Goal: Information Seeking & Learning: Understand process/instructions

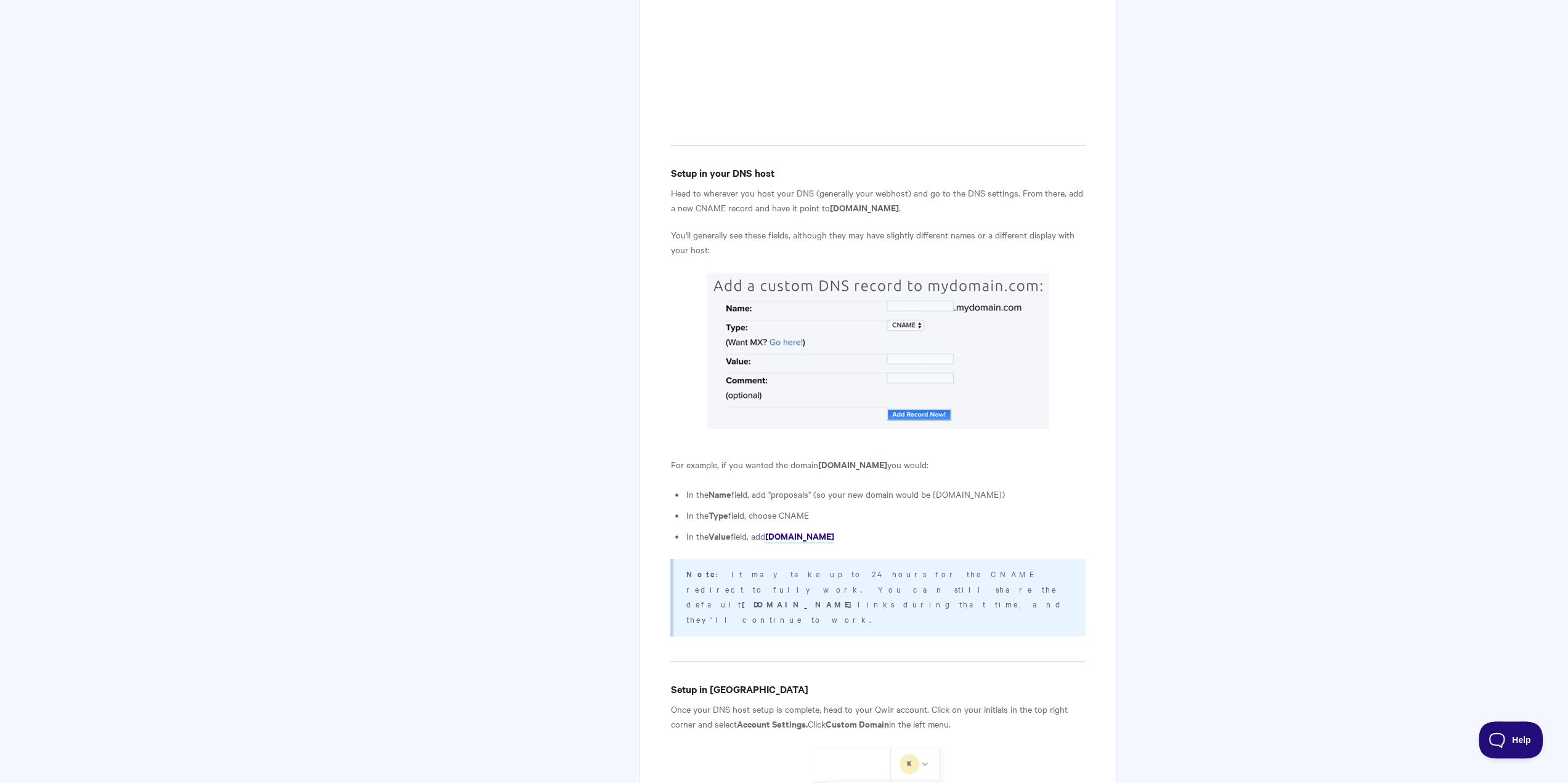
scroll to position [924, 0]
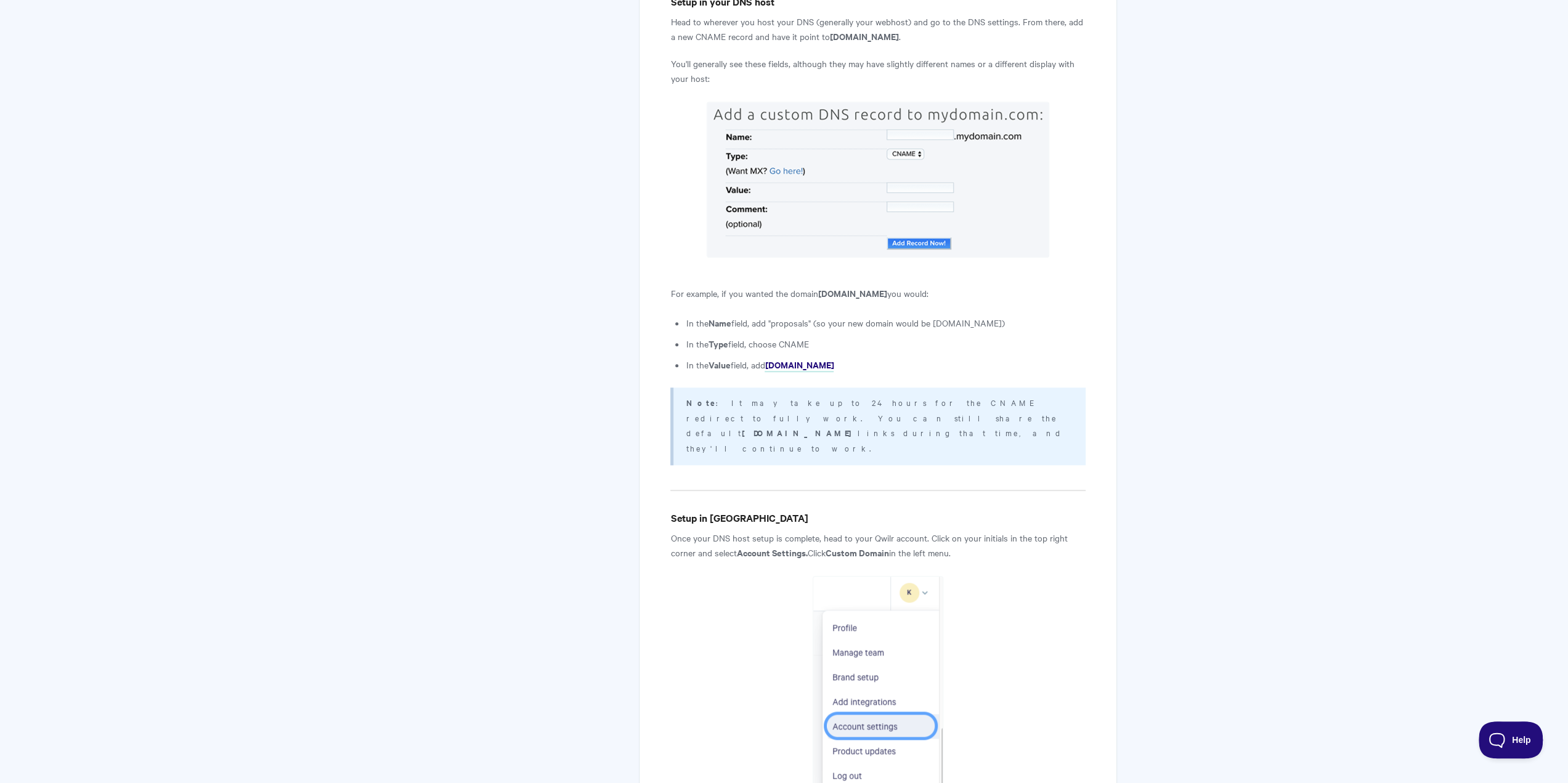
click at [1317, 271] on body "Toggle Navigation Home Getting Started Creating & Editing Pages Sharing & Analy…" at bounding box center [784, 674] width 1568 height 3197
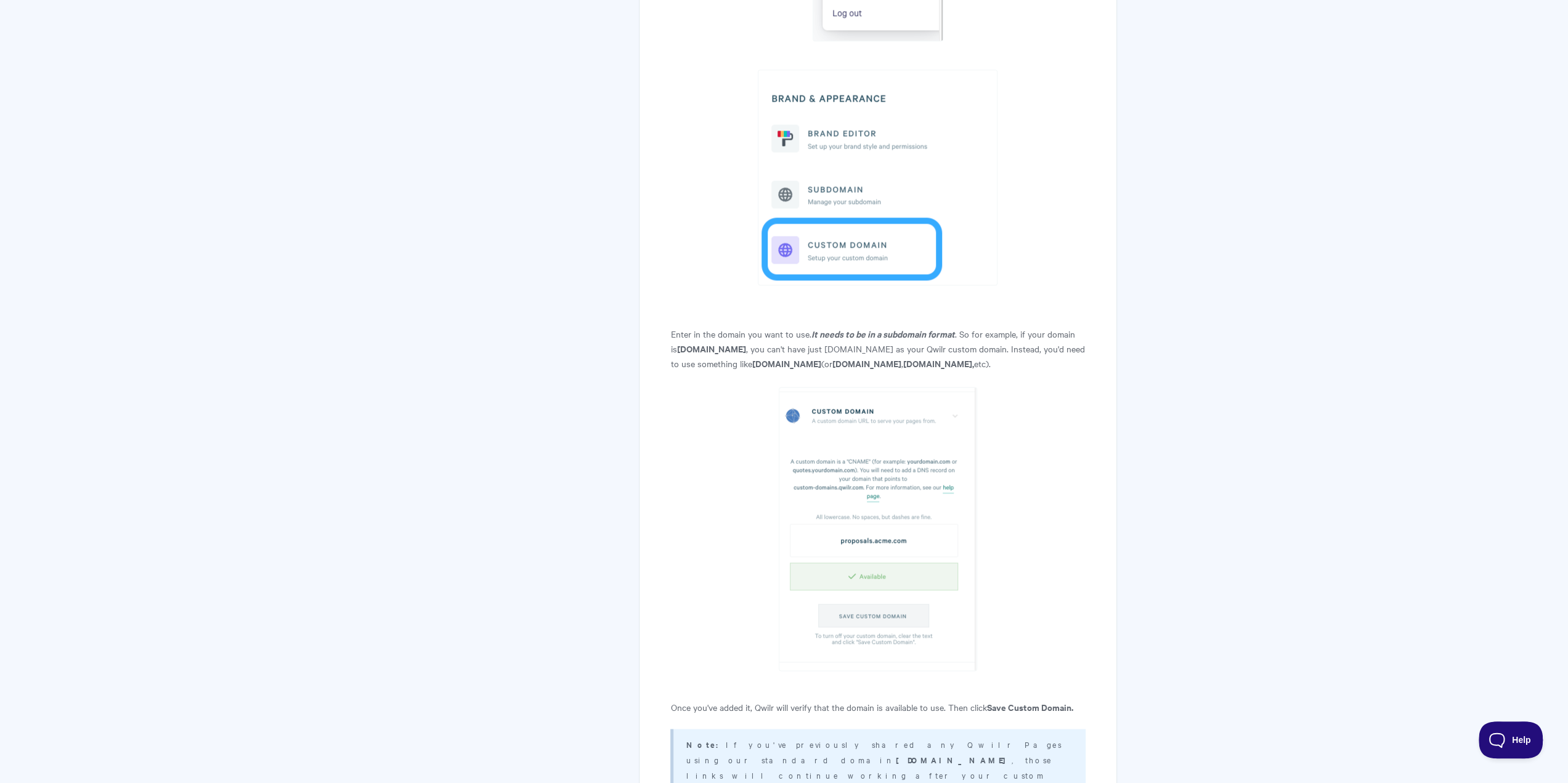
scroll to position [1540, 0]
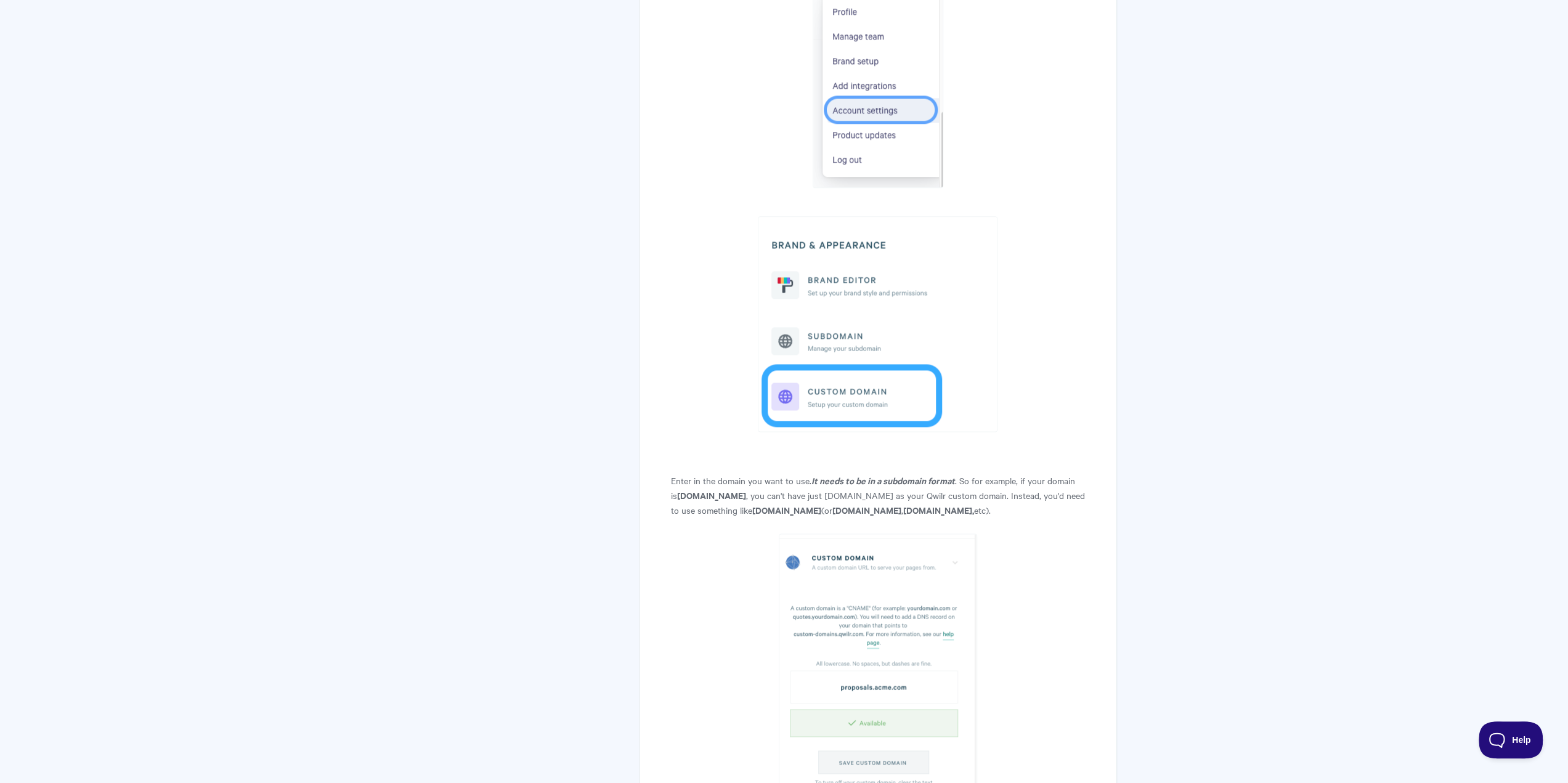
click at [827, 474] on strong "It needs to be in a subdomain format" at bounding box center [882, 480] width 144 height 13
drag, startPoint x: 827, startPoint y: 373, endPoint x: 947, endPoint y: 373, distance: 120.0
click at [937, 474] on strong "It needs to be in a subdomain format" at bounding box center [882, 480] width 144 height 13
click at [1046, 473] on p "Enter in the domain you want to use. It needs to be in a subdomain format . So …" at bounding box center [877, 495] width 414 height 45
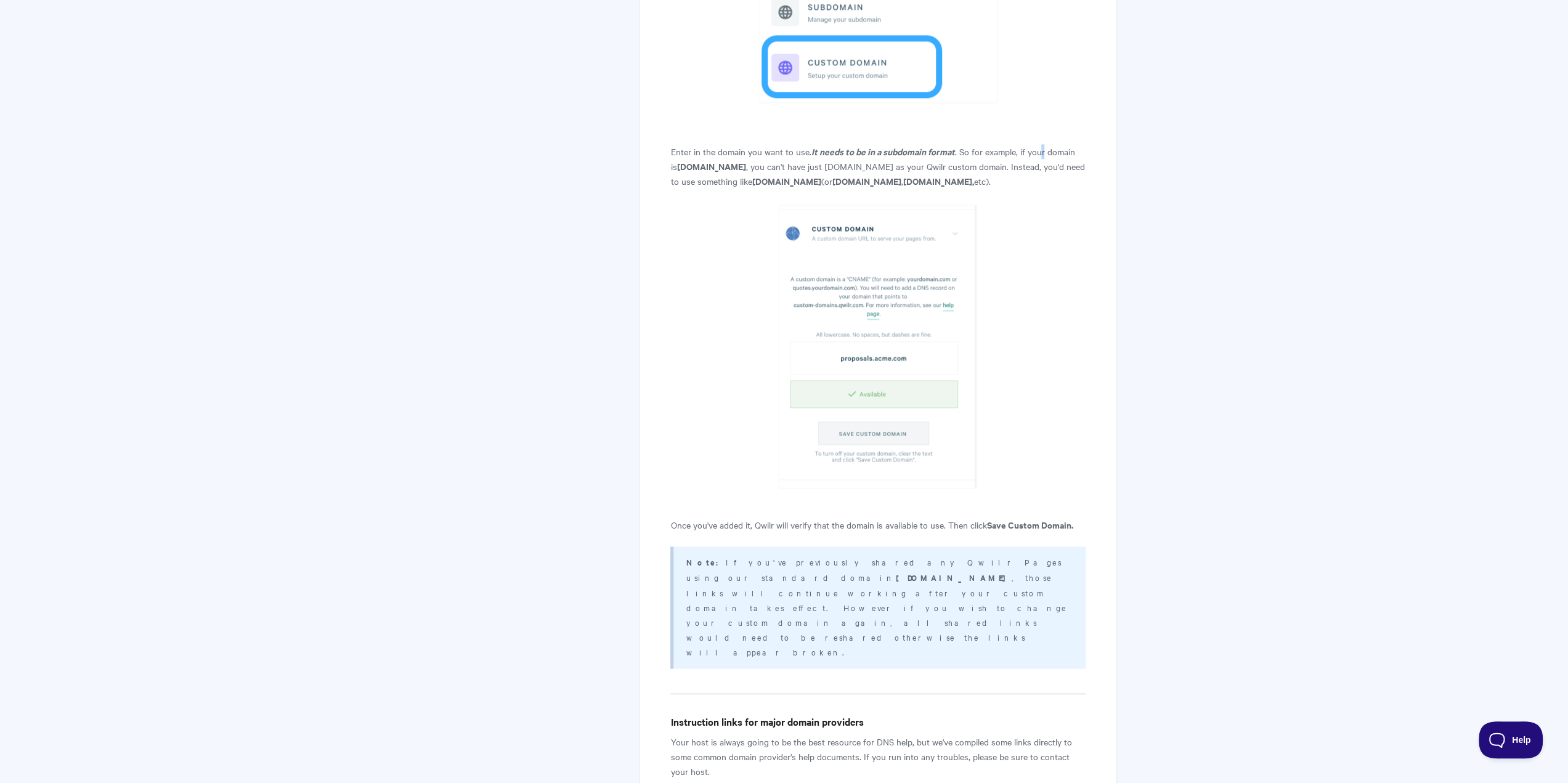
scroll to position [1972, 0]
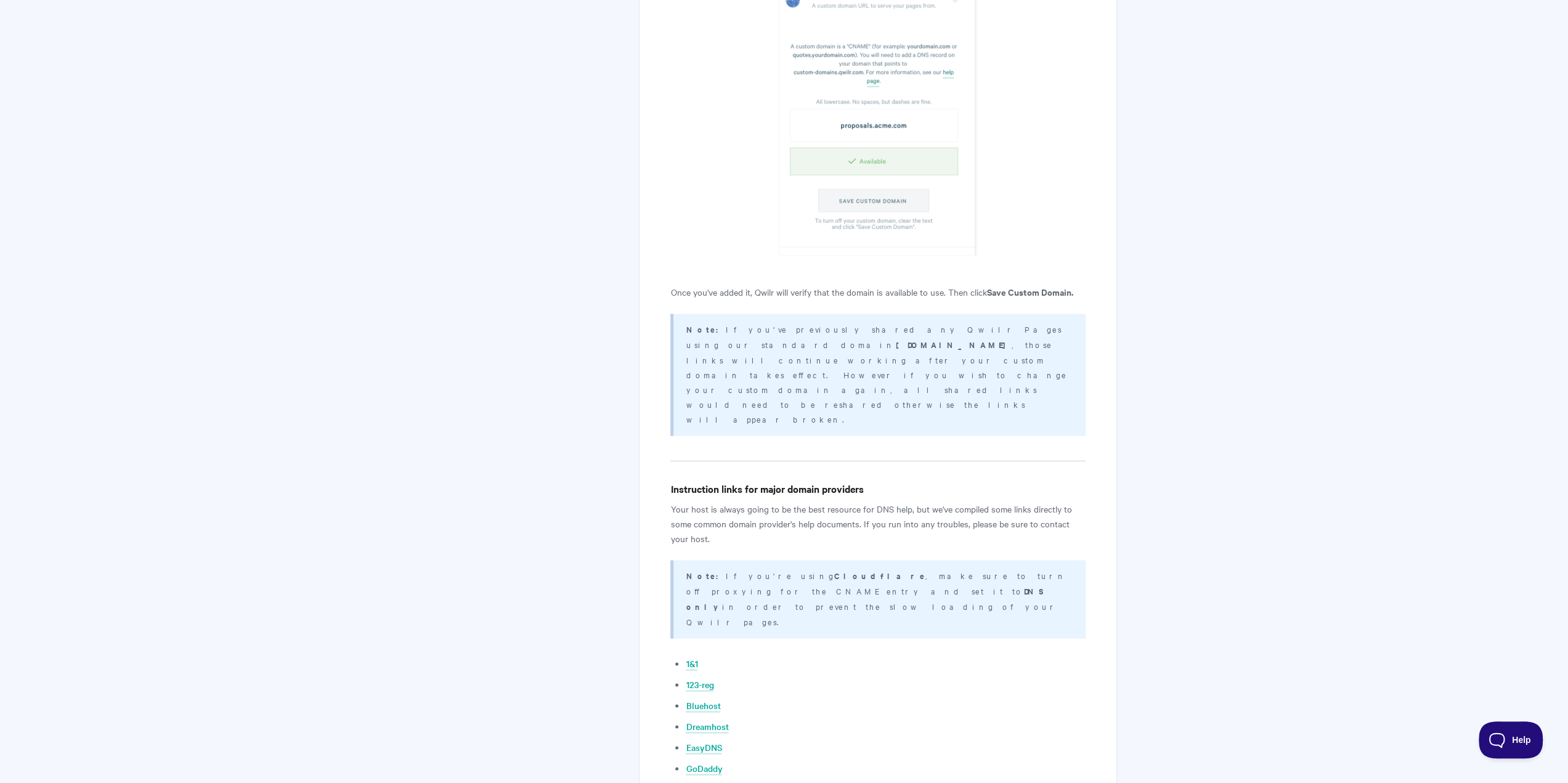
scroll to position [2183, 0]
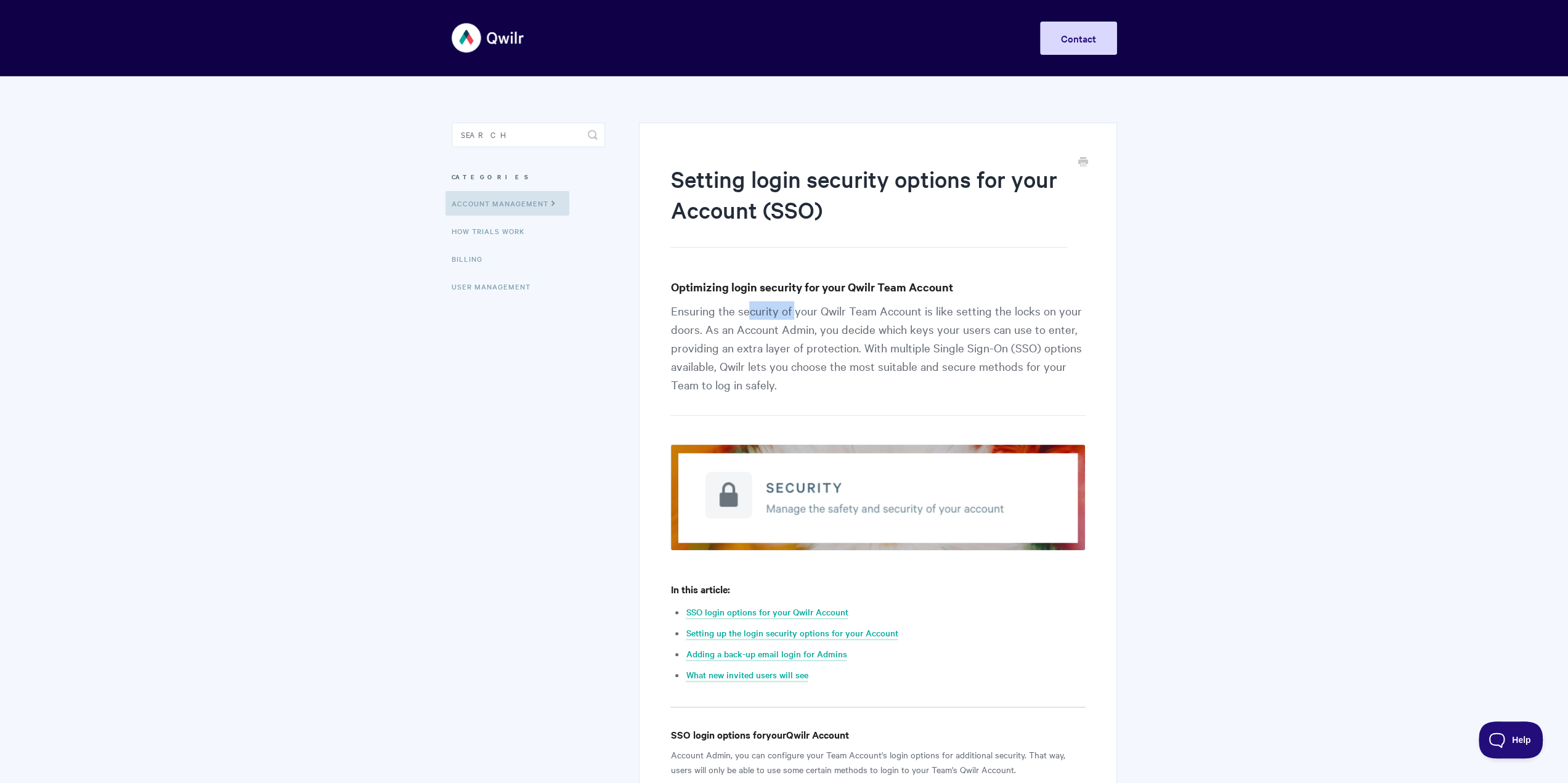
drag, startPoint x: 746, startPoint y: 308, endPoint x: 948, endPoint y: 326, distance: 202.8
click at [872, 324] on p "Ensuring the security of your Qwilr Team Account is like setting the locks on y…" at bounding box center [877, 358] width 414 height 114
click at [686, 313] on p "Ensuring the security of your Qwilr Team Account is like setting the locks on y…" at bounding box center [877, 358] width 414 height 114
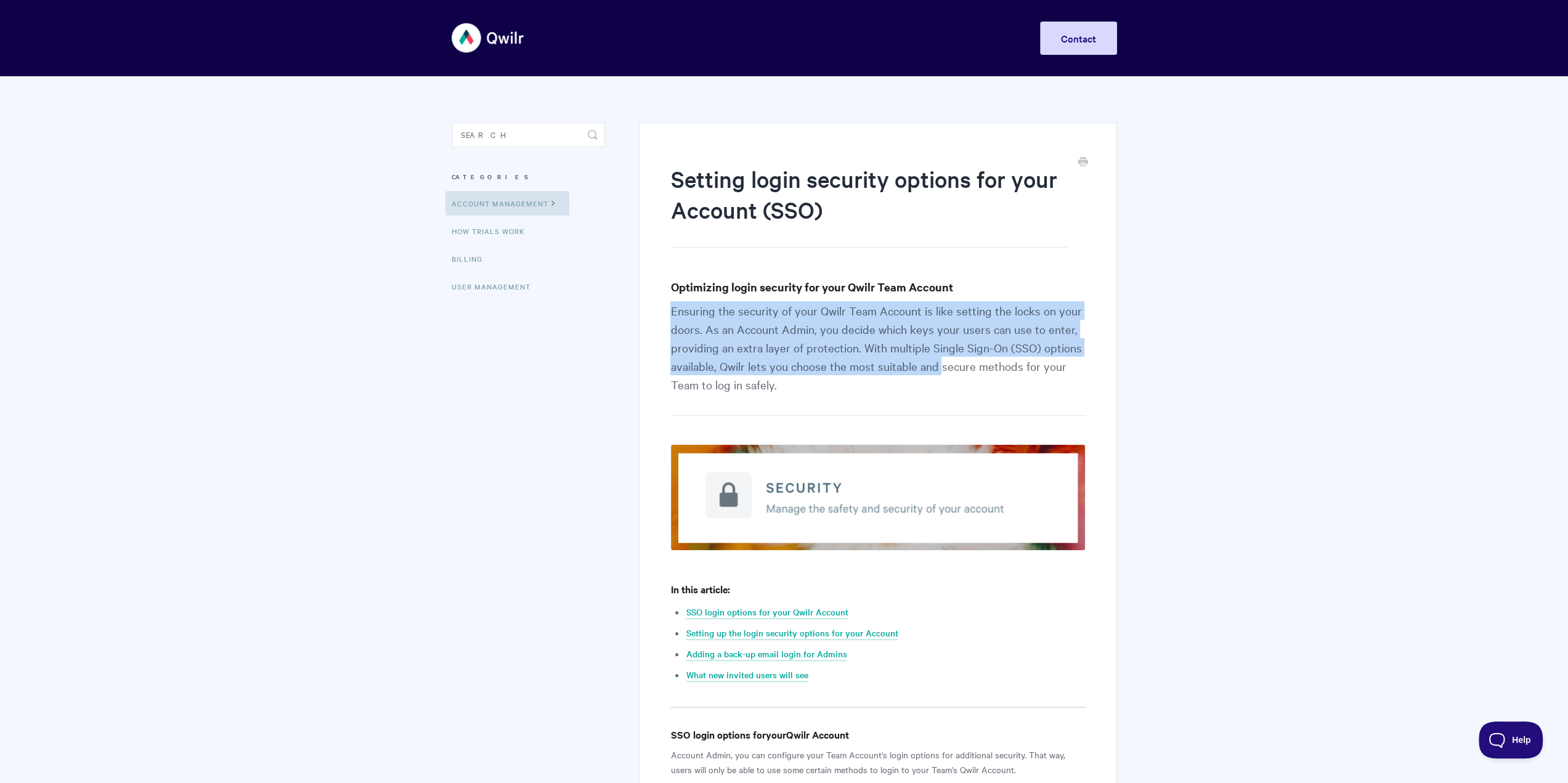
drag, startPoint x: 707, startPoint y: 312, endPoint x: 936, endPoint y: 361, distance: 234.2
click at [936, 361] on p "Ensuring the security of your Qwilr Team Account is like setting the locks on y…" at bounding box center [877, 358] width 414 height 114
click at [919, 308] on p "Ensuring the security of your Qwilr Team Account is like setting the locks on y…" at bounding box center [877, 358] width 414 height 114
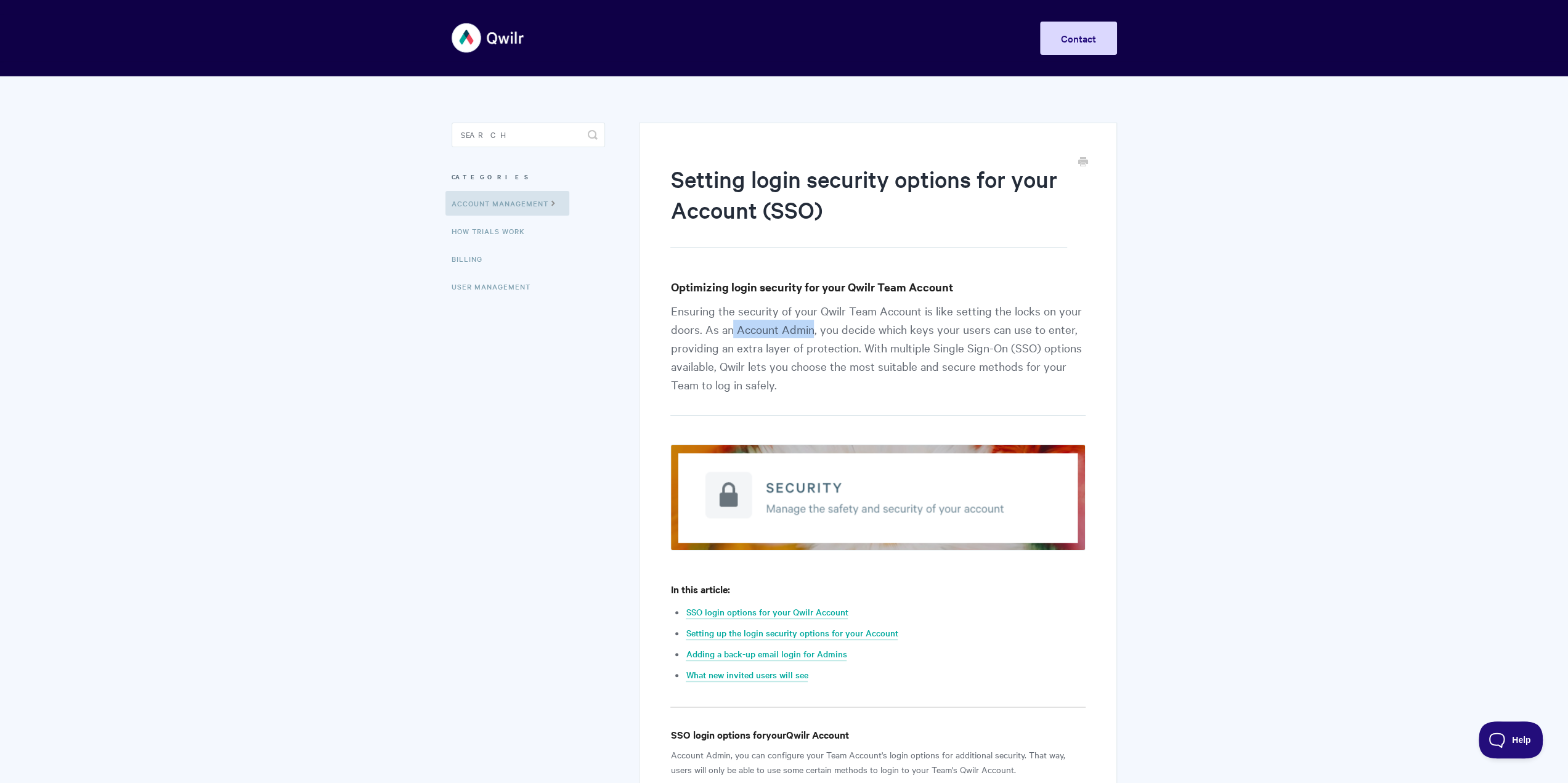
drag, startPoint x: 756, startPoint y: 331, endPoint x: 933, endPoint y: 338, distance: 177.1
click at [916, 338] on p "Ensuring the security of your Qwilr Team Account is like setting the locks on y…" at bounding box center [877, 358] width 414 height 114
click at [832, 326] on p "Ensuring the security of your Qwilr Team Account is like setting the locks on y…" at bounding box center [877, 358] width 414 height 114
drag, startPoint x: 830, startPoint y: 333, endPoint x: 1037, endPoint y: 338, distance: 207.1
click at [1032, 337] on p "Ensuring the security of your Qwilr Team Account is like setting the locks on y…" at bounding box center [877, 358] width 414 height 114
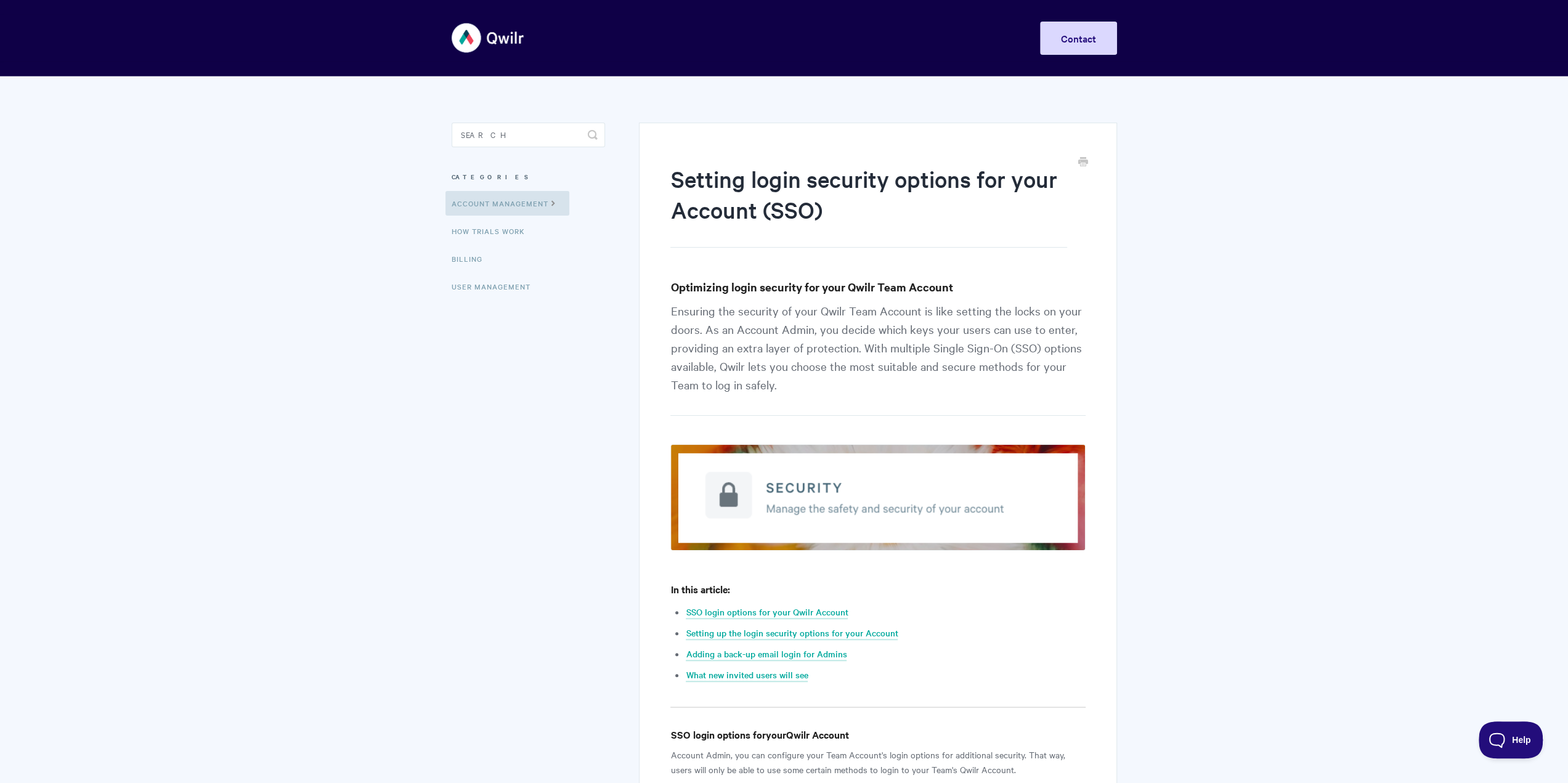
click at [772, 347] on p "Ensuring the security of your Qwilr Team Account is like setting the locks on y…" at bounding box center [877, 358] width 414 height 114
click at [694, 349] on p "Ensuring the security of your Qwilr Team Account is like setting the locks on y…" at bounding box center [877, 358] width 414 height 114
drag, startPoint x: 694, startPoint y: 349, endPoint x: 901, endPoint y: 353, distance: 207.0
click at [899, 352] on p "Ensuring the security of your Qwilr Team Account is like setting the locks on y…" at bounding box center [877, 358] width 414 height 114
click at [959, 356] on p "Ensuring the security of your Qwilr Team Account is like setting the locks on y…" at bounding box center [877, 358] width 414 height 114
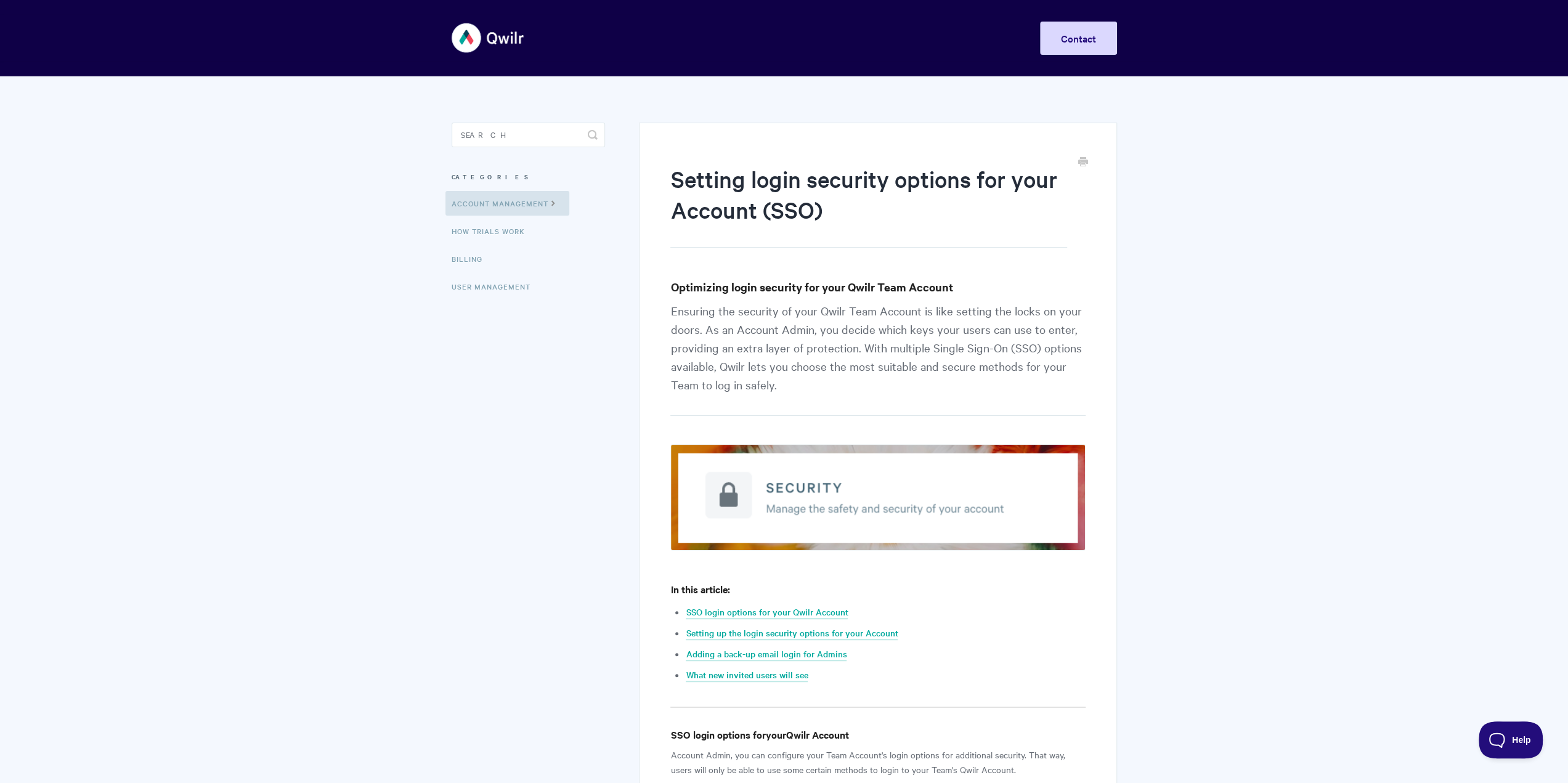
click at [986, 337] on p "Ensuring the security of your Qwilr Team Account is like setting the locks on y…" at bounding box center [877, 358] width 414 height 114
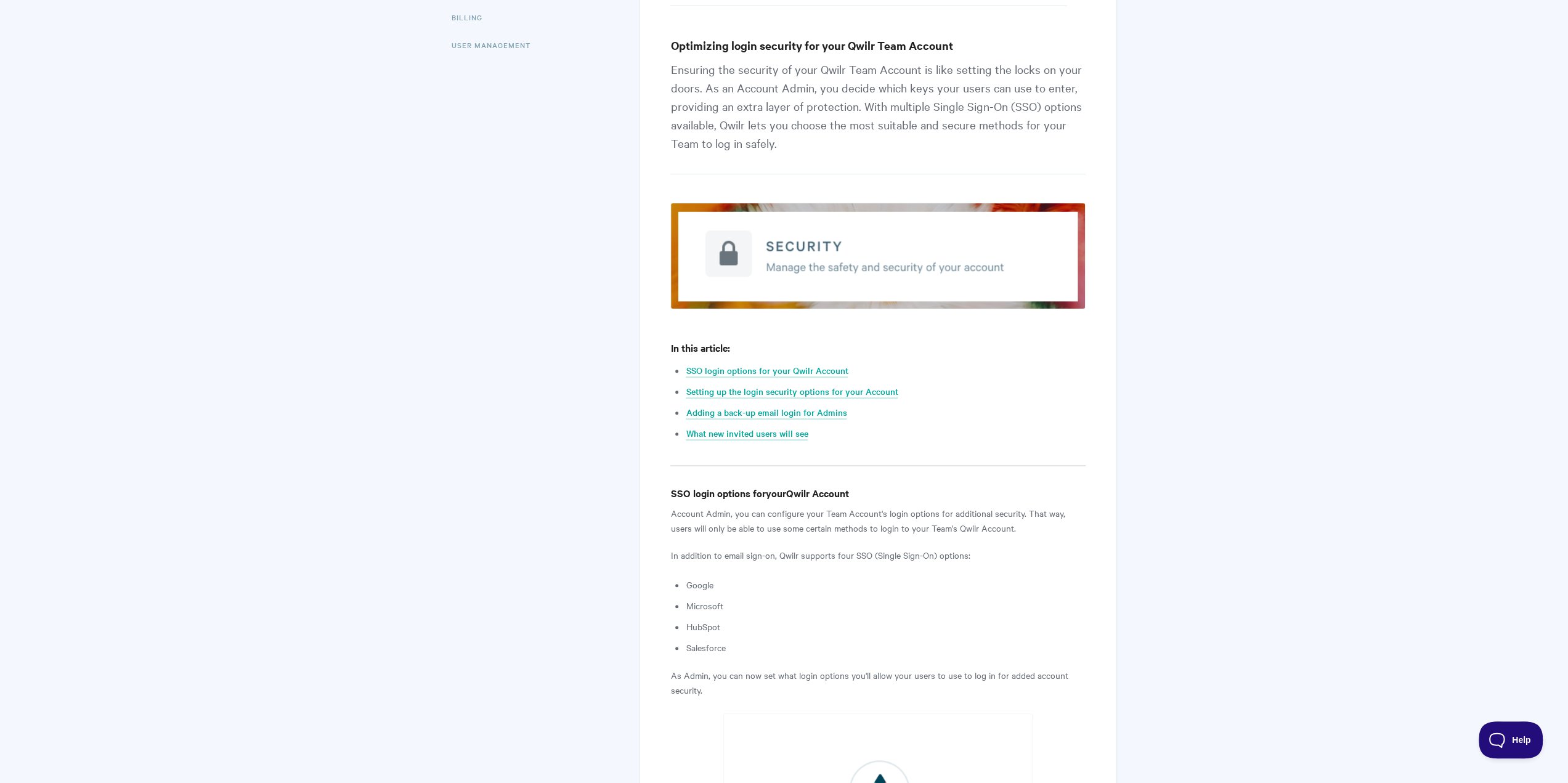
scroll to position [370, 0]
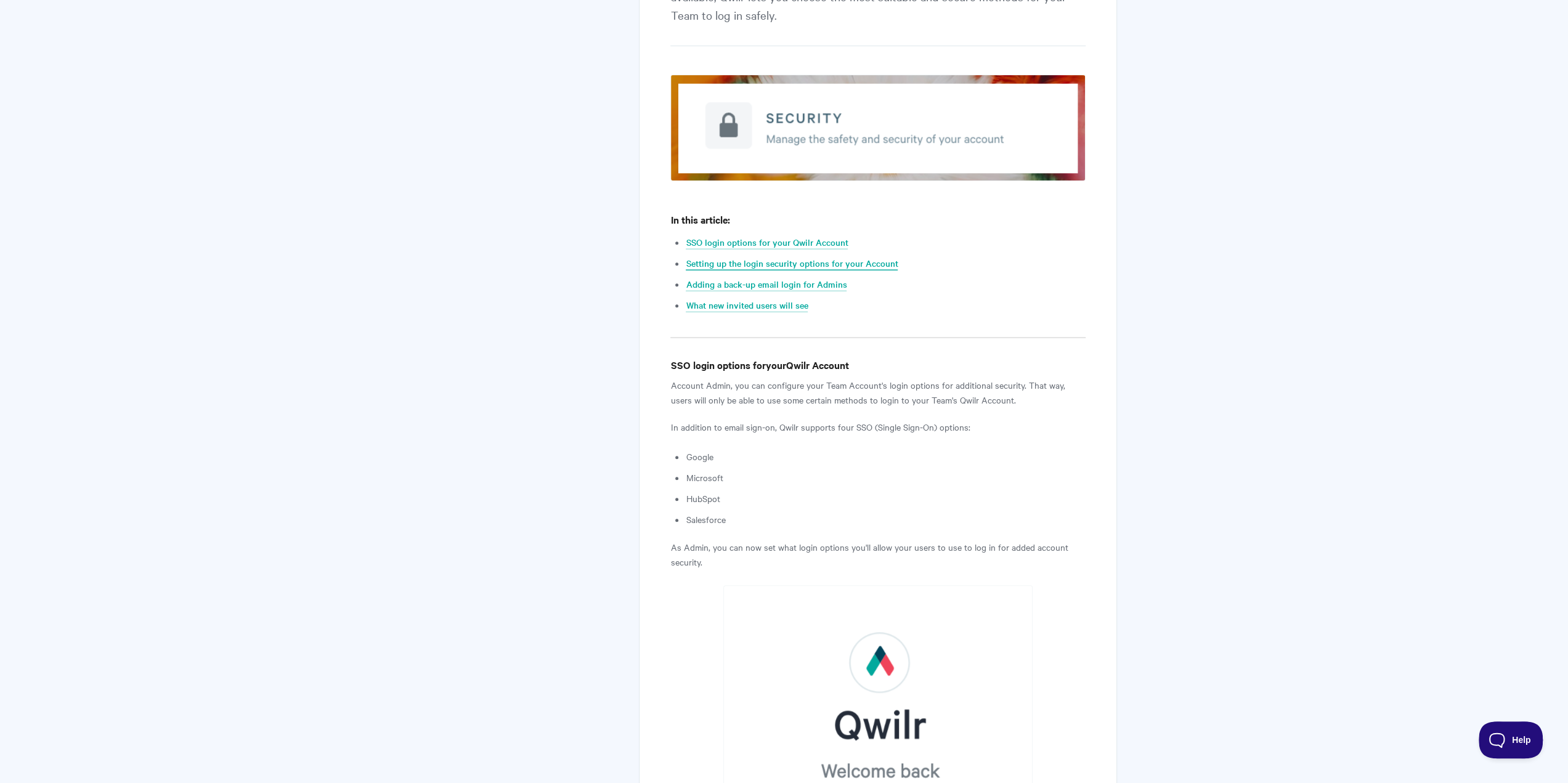
click at [830, 258] on link "Setting up the login security options for your Account" at bounding box center [792, 263] width 212 height 14
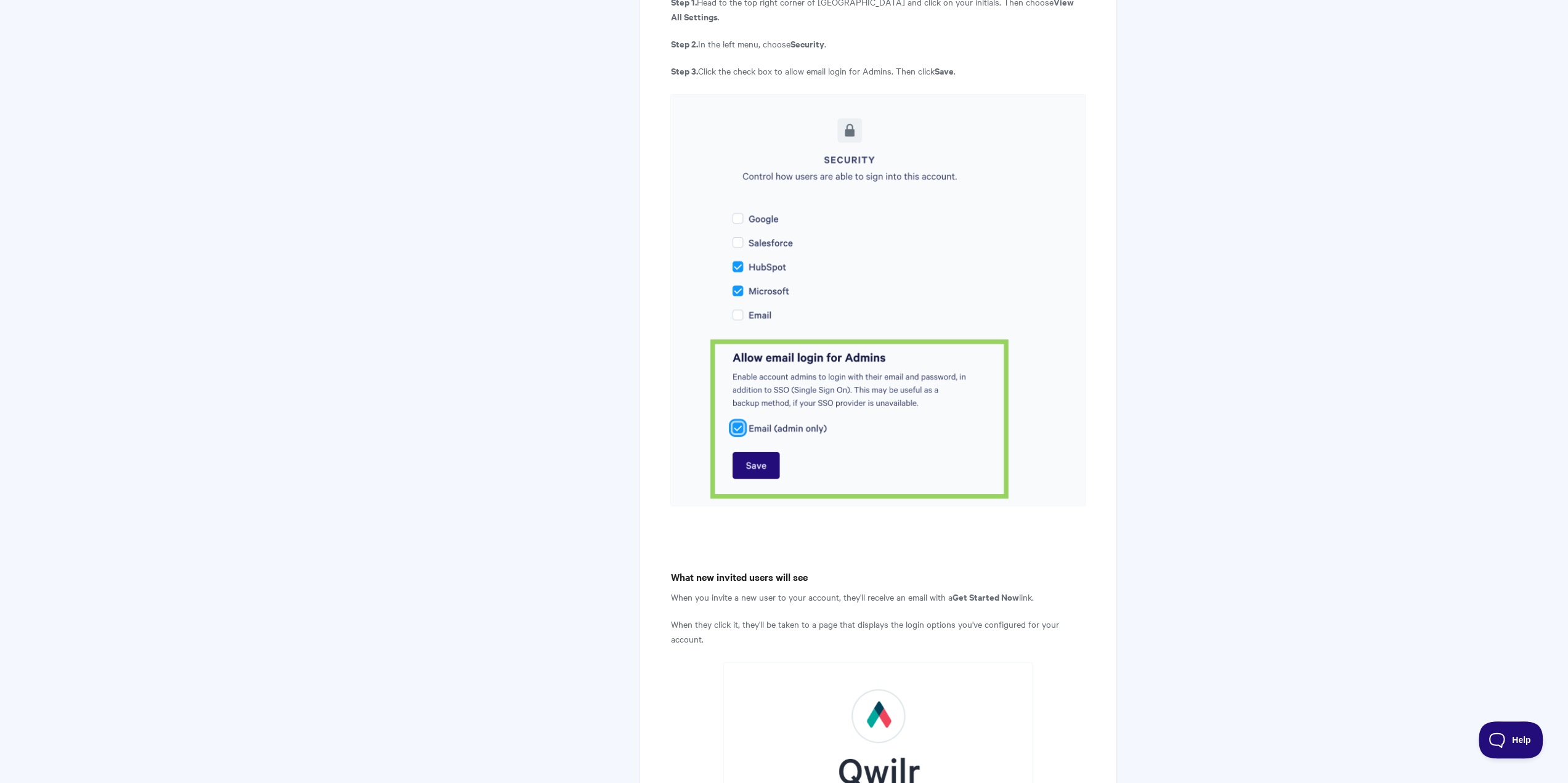
scroll to position [3779, 0]
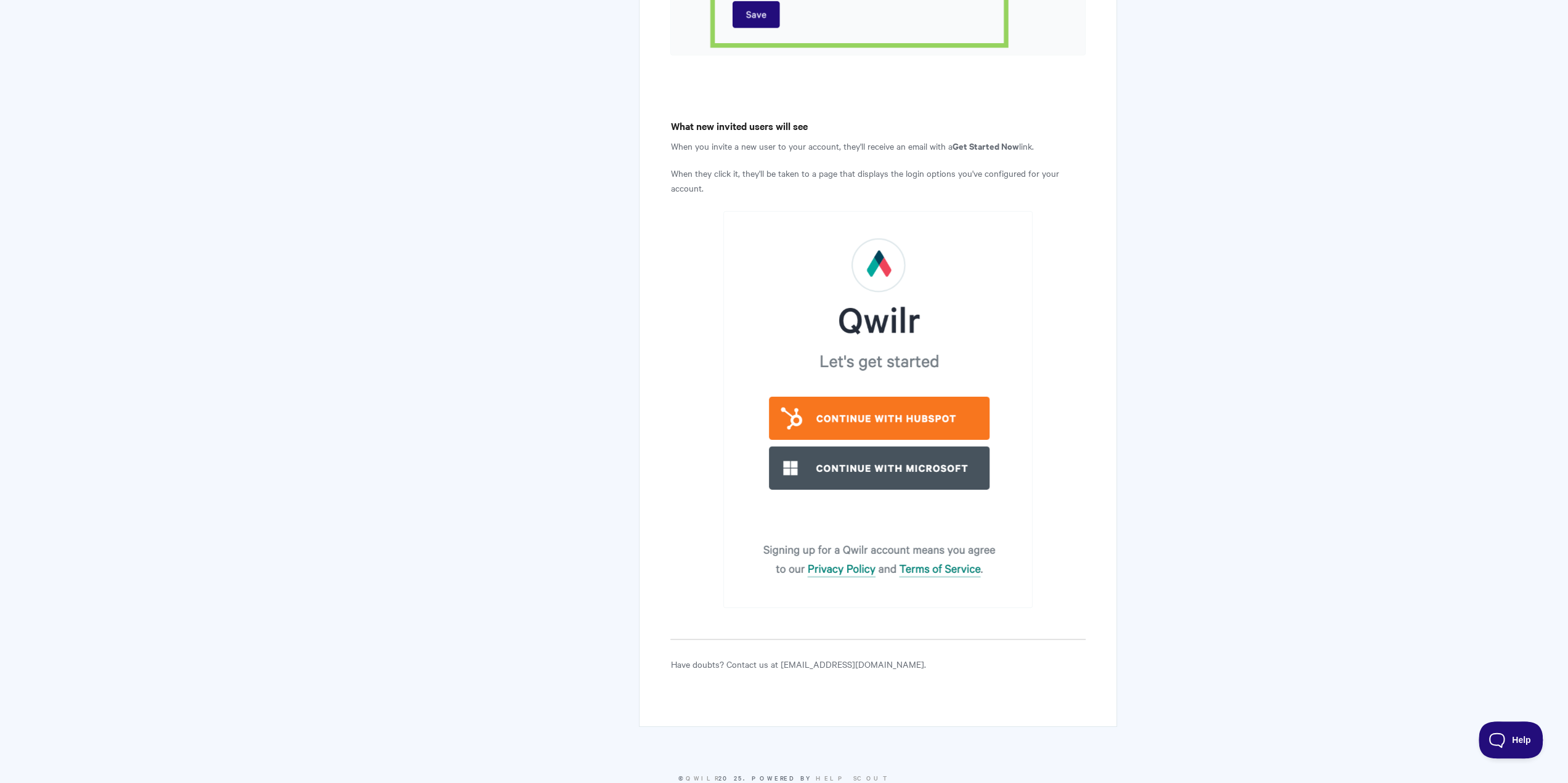
scroll to position [370, 0]
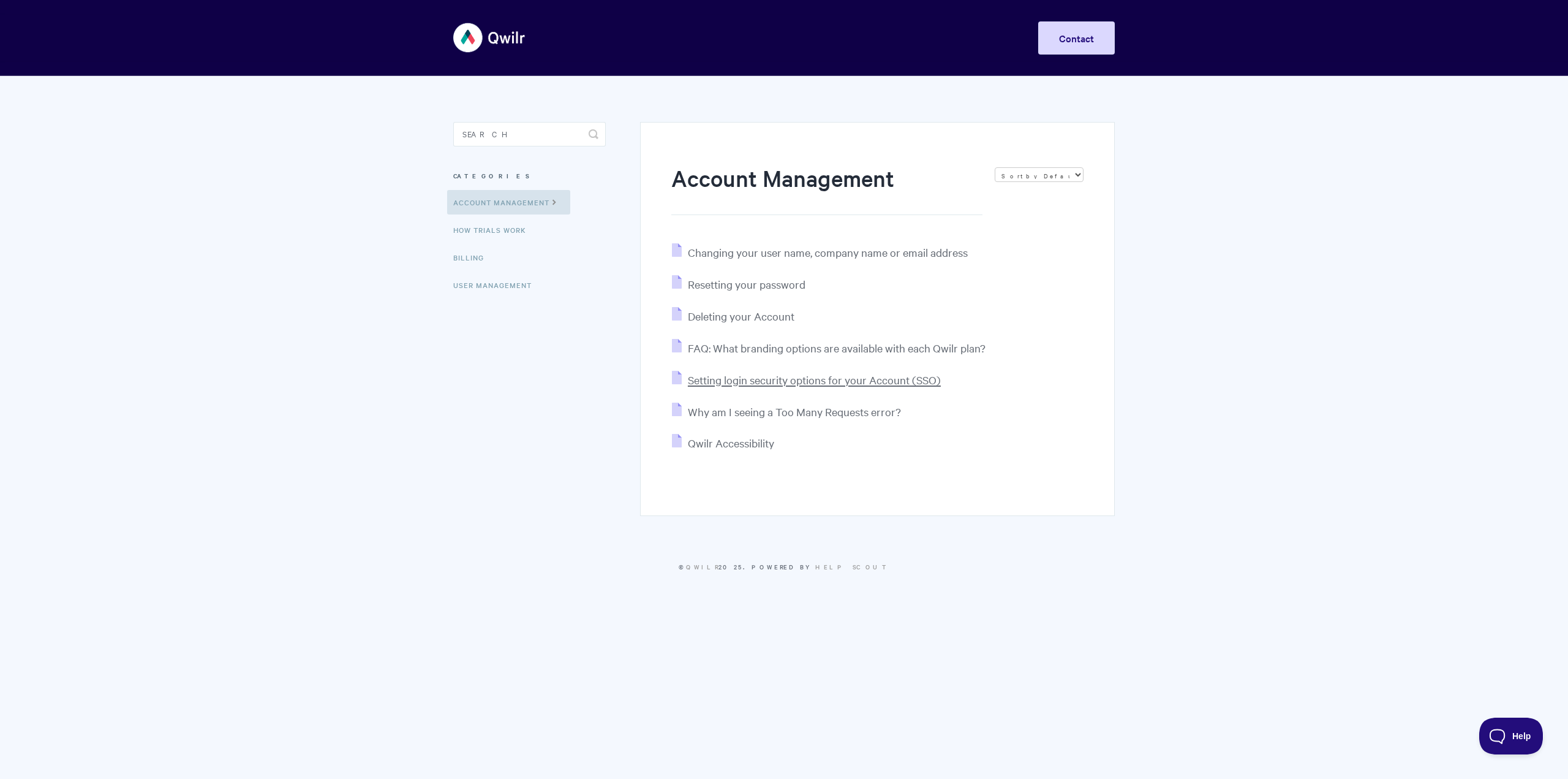
click at [854, 382] on span "Setting login security options for your Account (SSO)" at bounding box center [814, 379] width 253 height 14
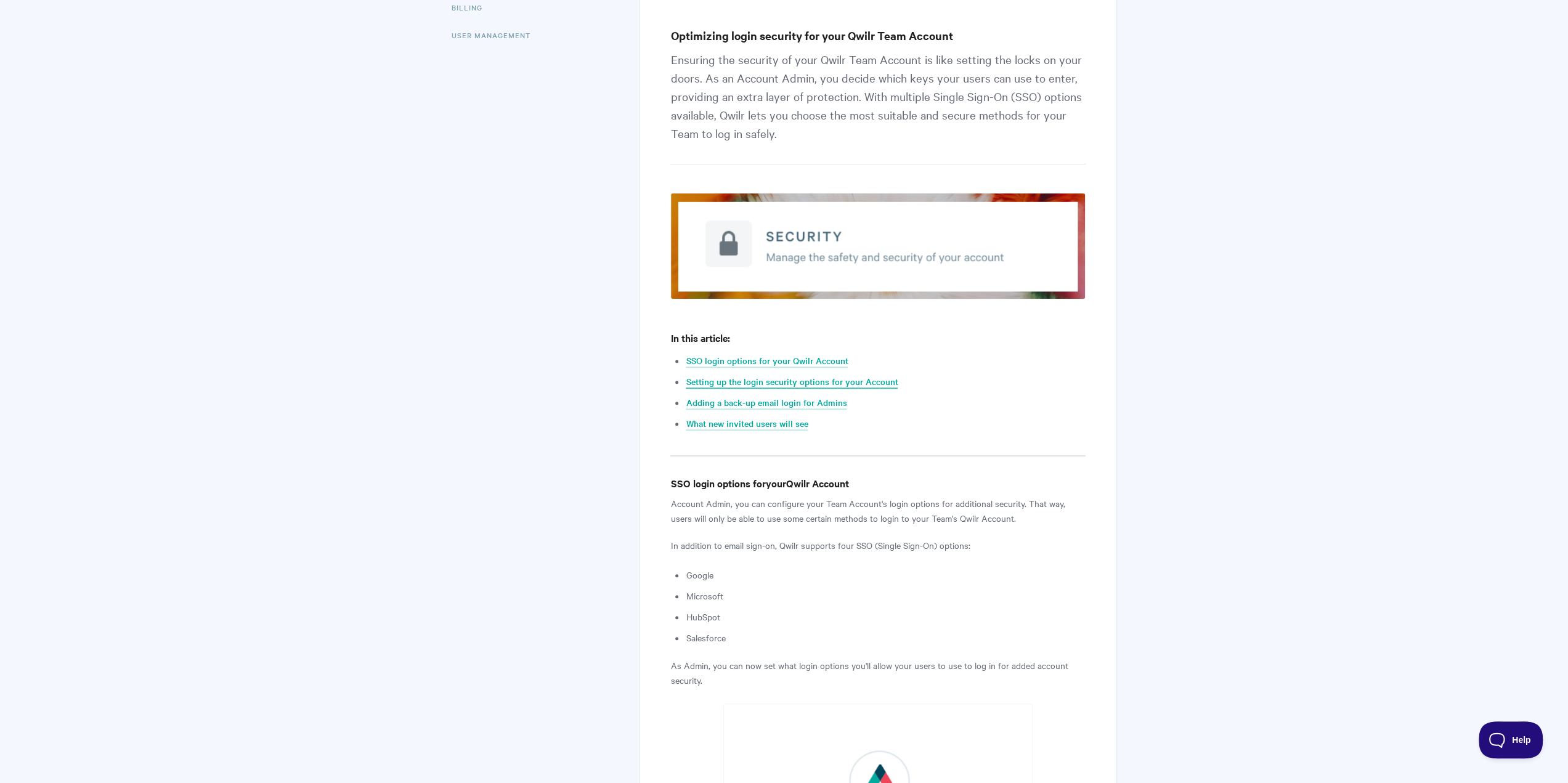
scroll to position [432, 0]
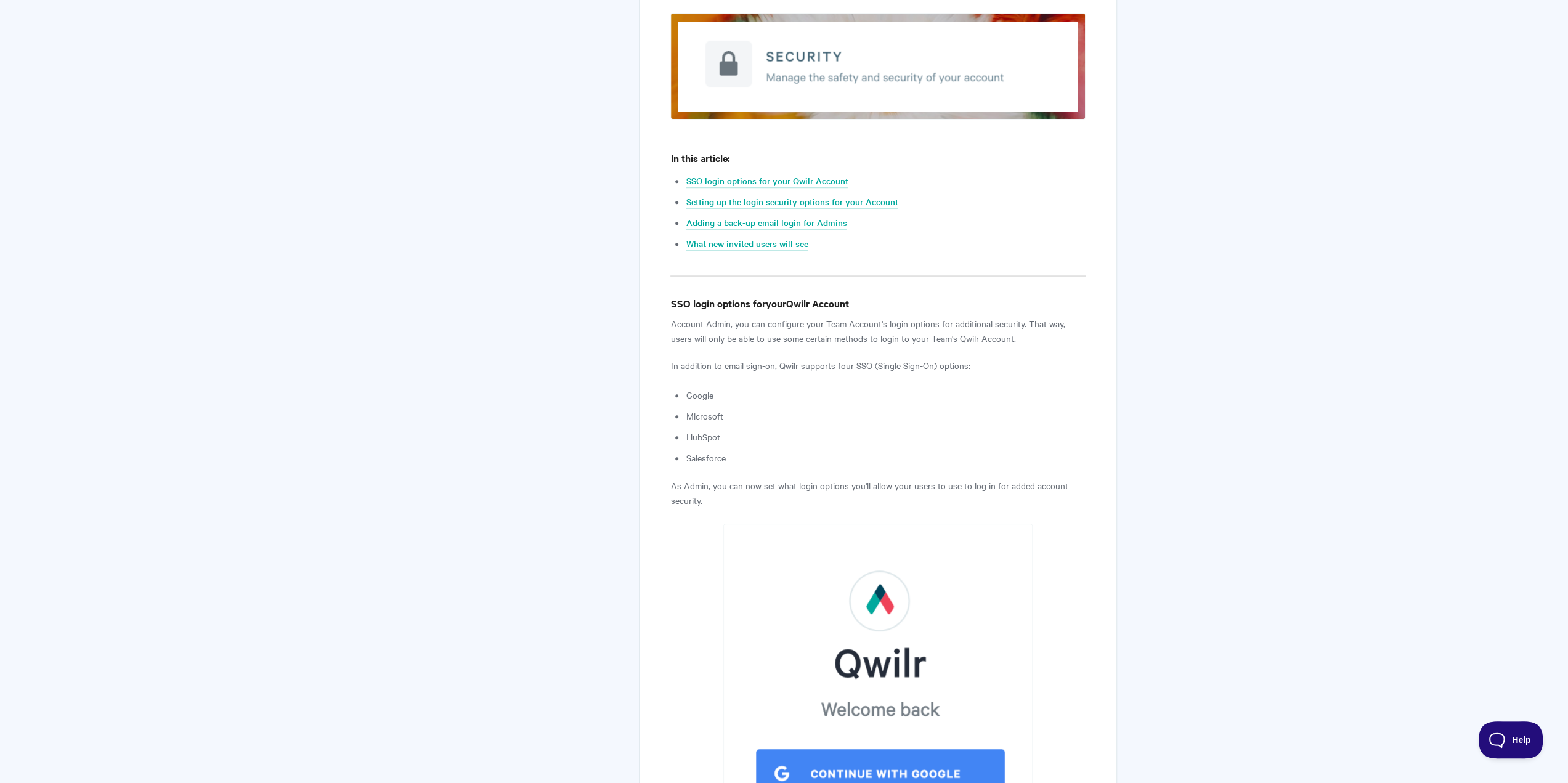
click at [700, 361] on p "In addition to email sign-on, Qwilr supports four SSO (Single Sign-On) options:" at bounding box center [877, 365] width 414 height 15
drag, startPoint x: 700, startPoint y: 361, endPoint x: 919, endPoint y: 368, distance: 219.1
click at [901, 369] on p "In addition to email sign-on, Qwilr supports four SSO (Single Sign-On) options:" at bounding box center [877, 365] width 414 height 15
click at [929, 366] on p "In addition to email sign-on, Qwilr supports four SSO (Single Sign-On) options:" at bounding box center [877, 365] width 414 height 15
drag, startPoint x: 929, startPoint y: 366, endPoint x: 813, endPoint y: 361, distance: 116.1
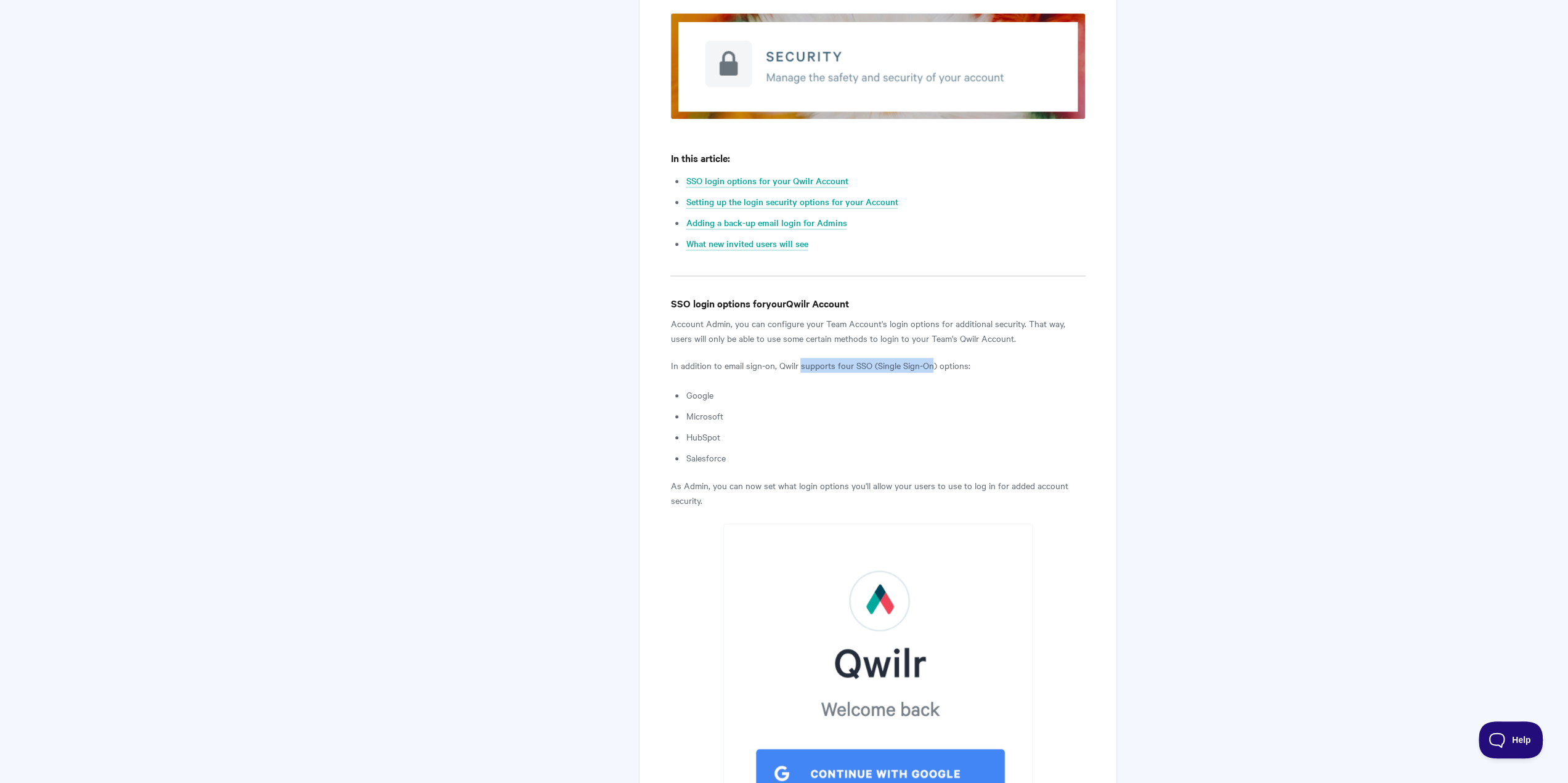
click at [813, 361] on p "In addition to email sign-on, Qwilr supports four SSO (Single Sign-On) options:" at bounding box center [877, 365] width 414 height 15
drag, startPoint x: 748, startPoint y: 479, endPoint x: 1047, endPoint y: 482, distance: 299.0
click at [1036, 482] on p "As Admin, you can now set what login options you'll allow your users to use to …" at bounding box center [877, 493] width 414 height 29
click at [926, 478] on p "As Admin, you can now set what login options you'll allow your users to use to …" at bounding box center [877, 493] width 414 height 29
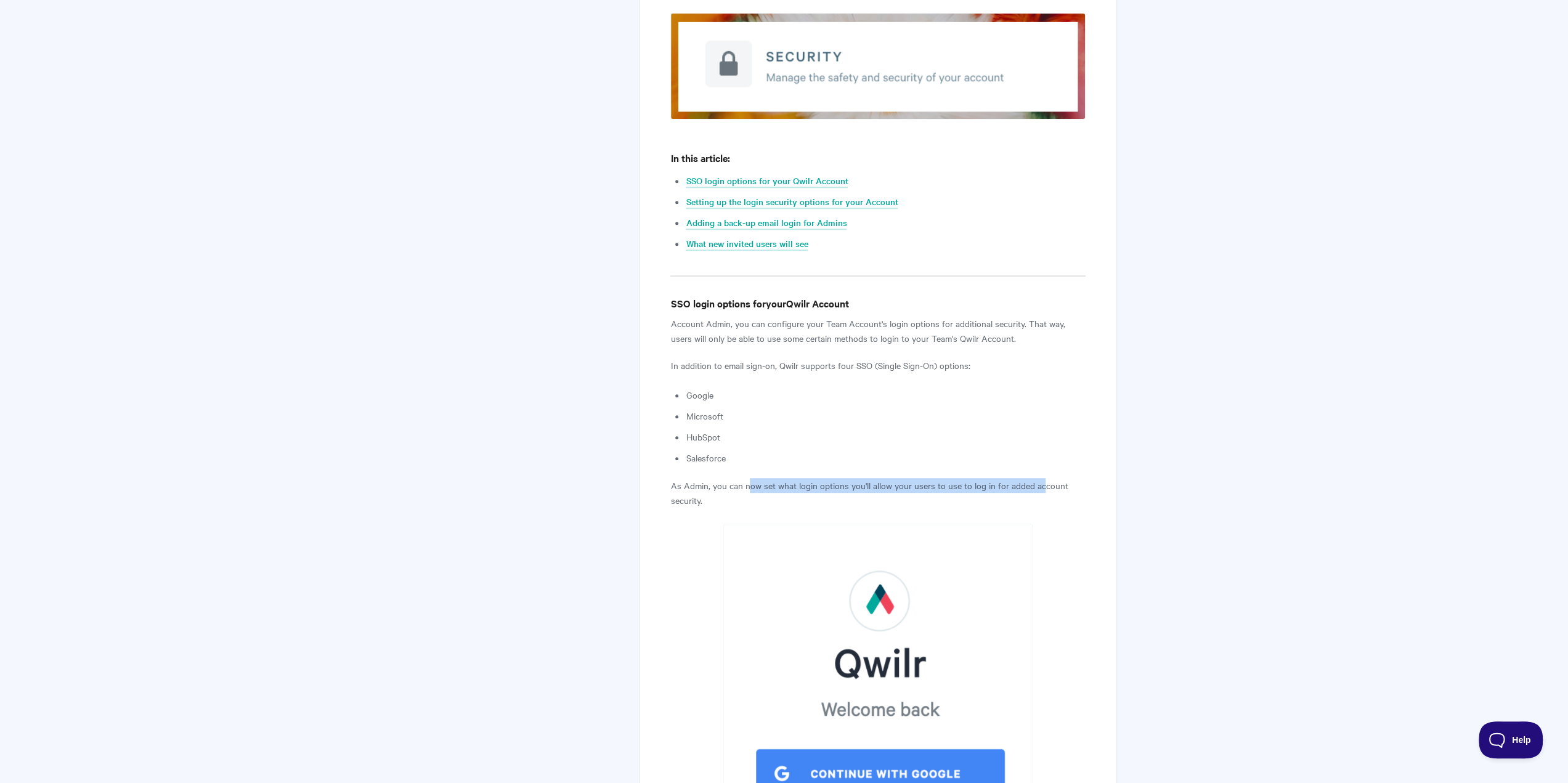
click at [986, 485] on p "As Admin, you can now set what login options you'll allow your users to use to …" at bounding box center [877, 493] width 414 height 29
